Goal: Transaction & Acquisition: Purchase product/service

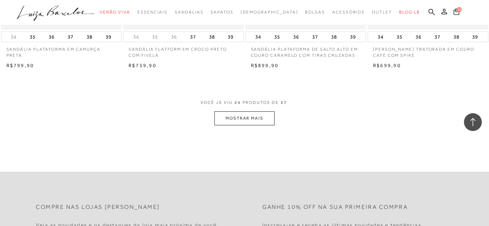
scroll to position [1338, 0]
click at [266, 122] on button "MOSTRAR MAIS" at bounding box center [244, 117] width 60 height 14
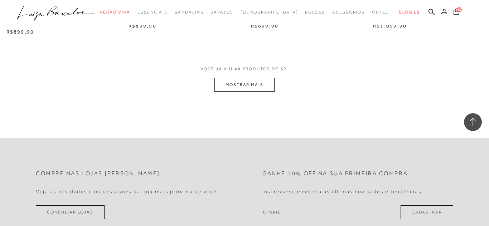
scroll to position [2746, 0]
click at [249, 87] on button "MOSTRAR MAIS" at bounding box center [244, 84] width 60 height 14
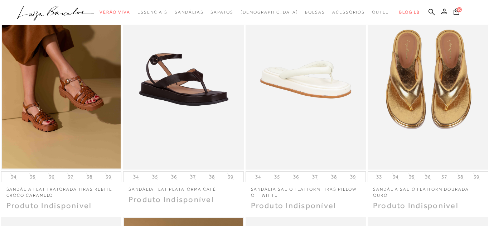
scroll to position [0, 0]
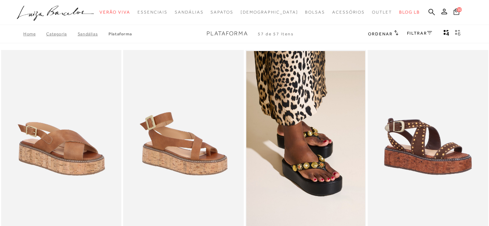
click at [457, 13] on icon at bounding box center [456, 11] width 6 height 7
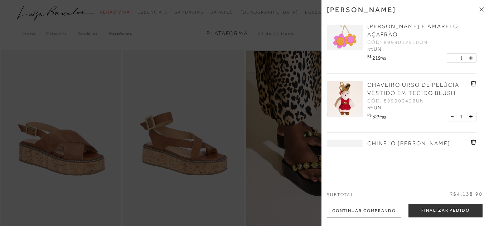
scroll to position [386, 0]
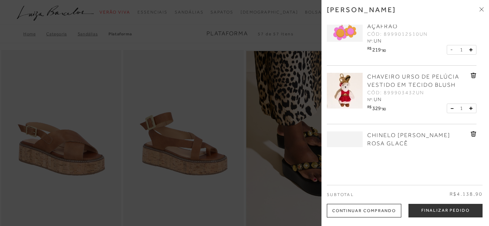
click at [481, 10] on icon at bounding box center [481, 9] width 4 height 4
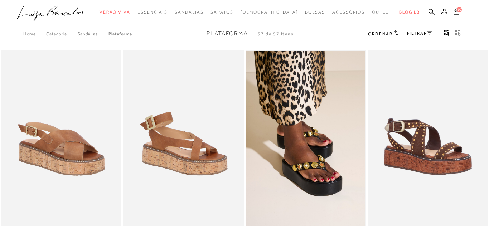
click at [457, 12] on icon at bounding box center [456, 11] width 6 height 7
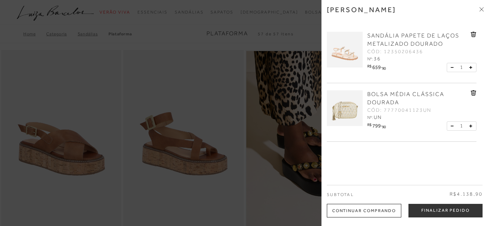
click at [349, 45] on img at bounding box center [345, 50] width 36 height 36
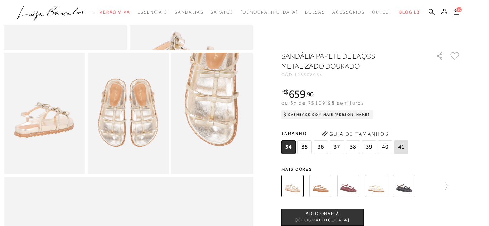
scroll to position [187, 0]
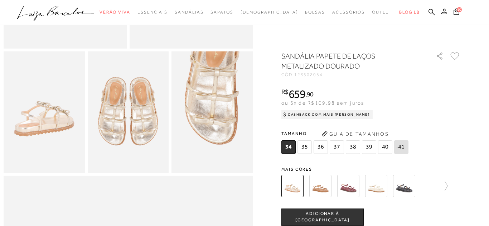
click at [52, 103] on img at bounding box center [44, 113] width 81 height 122
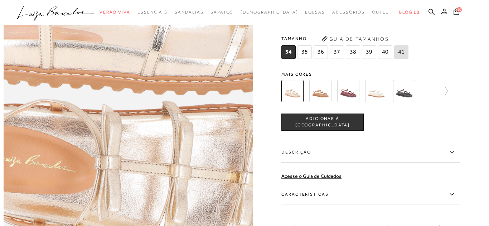
scroll to position [462, 0]
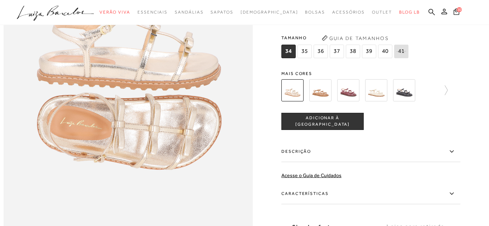
click at [432, 126] on div "tamanho 34 35 36 37 38 39 40 41 Escolha sua numeração para prosseguir com a sua…" at bounding box center [370, 121] width 179 height 17
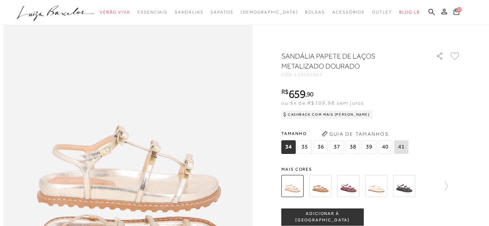
scroll to position [0, 0]
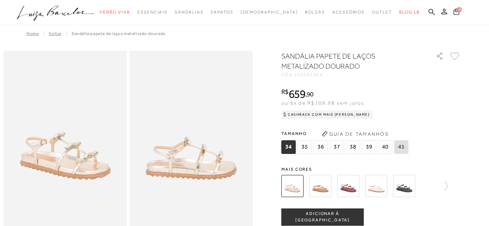
click at [457, 11] on span "10" at bounding box center [458, 9] width 5 height 5
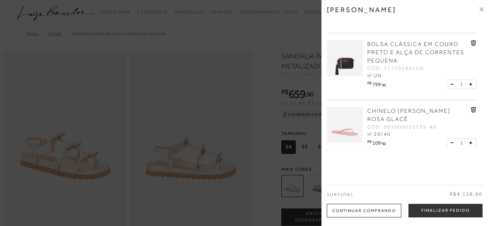
scroll to position [109, 0]
click at [348, 65] on img at bounding box center [345, 58] width 36 height 36
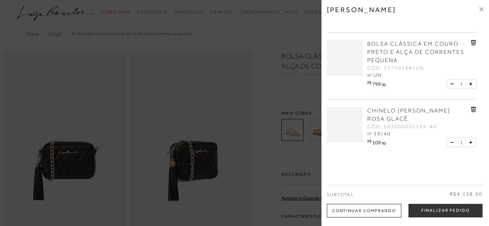
click at [289, 98] on div at bounding box center [244, 113] width 489 height 226
